Goal: Information Seeking & Learning: Learn about a topic

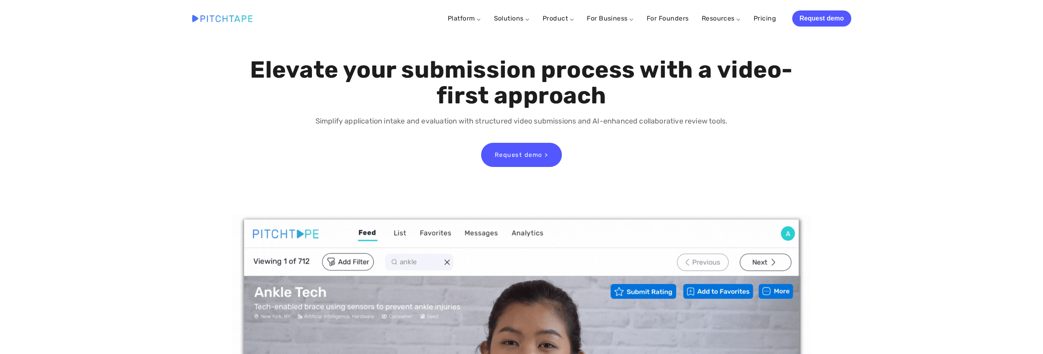
click at [529, 20] on link "Solutions ⌵" at bounding box center [512, 18] width 36 height 8
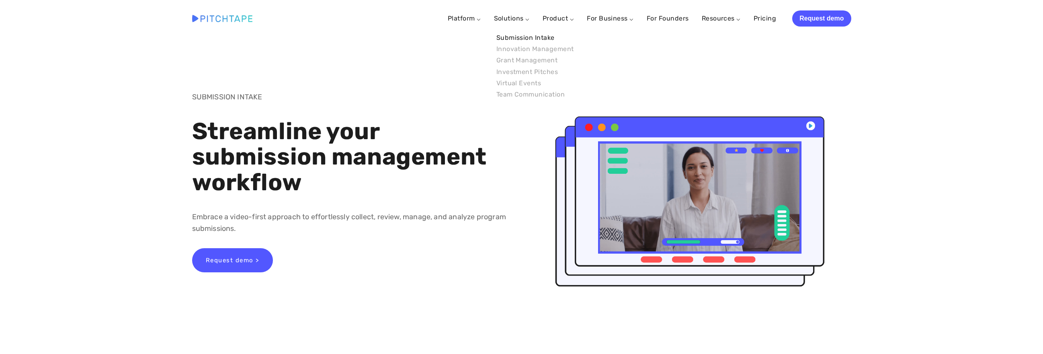
click at [520, 36] on link "Submission Intake" at bounding box center [535, 37] width 82 height 11
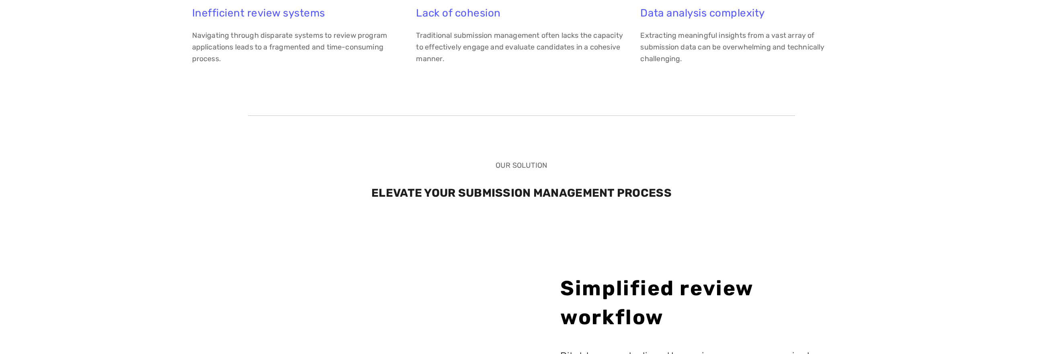
scroll to position [757, 0]
